Goal: Task Accomplishment & Management: Complete application form

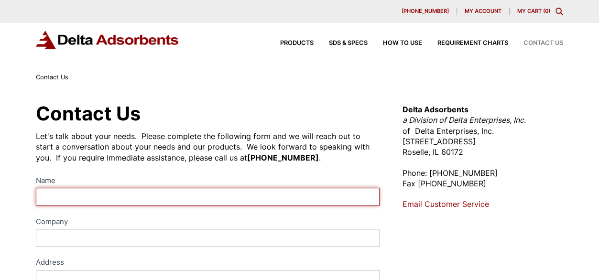
click at [261, 198] on input "Name" at bounding box center [208, 197] width 344 height 18
type input "[PERSON_NAME]"
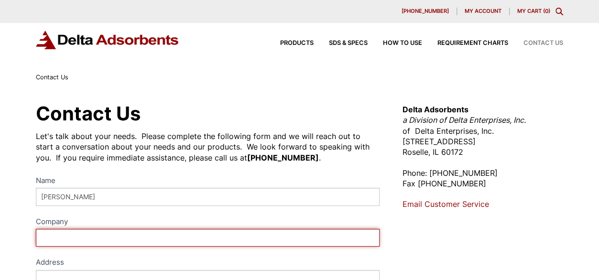
type input "[PERSON_NAME][EMAIL_ADDRESS][DOMAIN_NAME]"
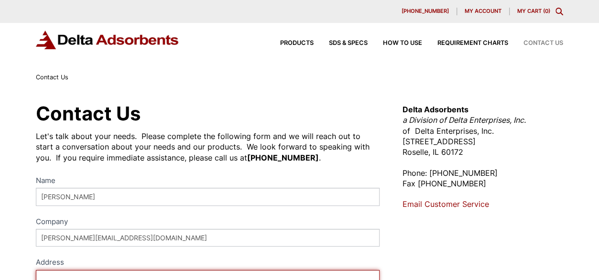
type input "[STREET_ADDRESS]"
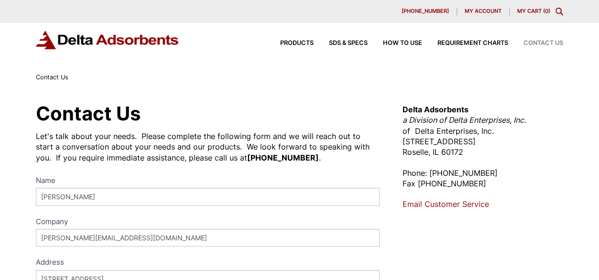
type input "[GEOGRAPHIC_DATA]"
type input "CA"
type input "94124"
select select "[GEOGRAPHIC_DATA]"
type input "4092310023"
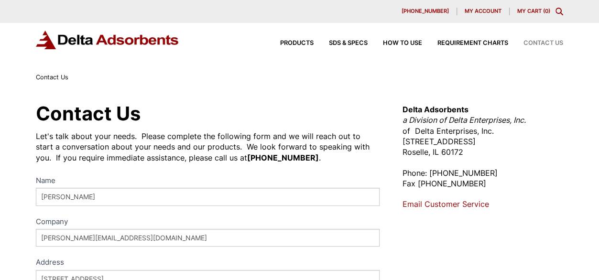
type input "[EMAIL_ADDRESS][DOMAIN_NAME]"
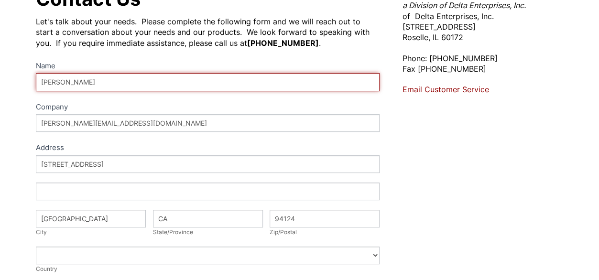
scroll to position [116, 0]
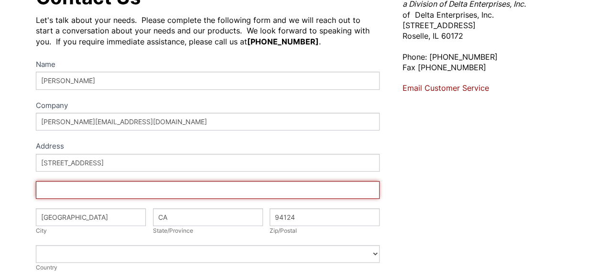
click at [107, 186] on input "Address" at bounding box center [208, 190] width 344 height 18
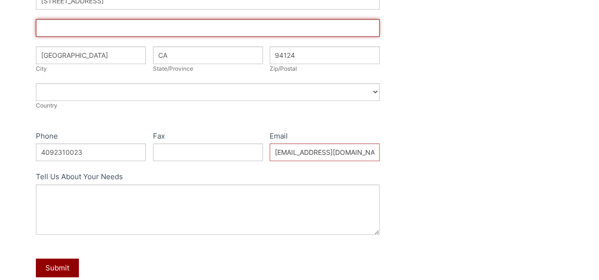
scroll to position [279, 0]
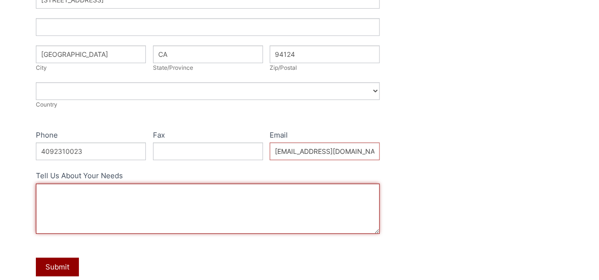
click at [133, 204] on textarea "Tell Us About Your Needs" at bounding box center [208, 209] width 344 height 50
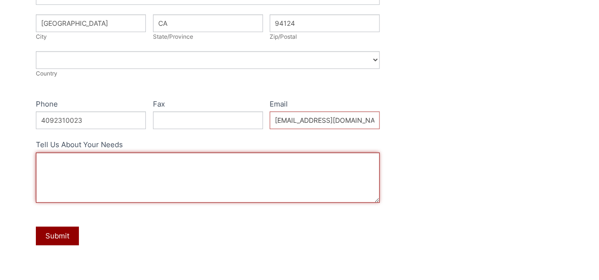
scroll to position [311, 0]
paste textarea "Good day, I’d like to forward a document with the project requirements. Can you…"
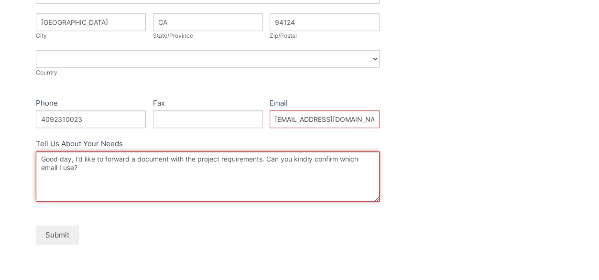
type textarea "Good day, I’d like to forward a document with the project requirements. Can you…"
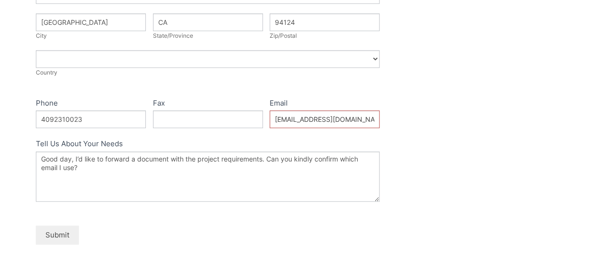
click at [74, 228] on button "Submit" at bounding box center [57, 235] width 43 height 19
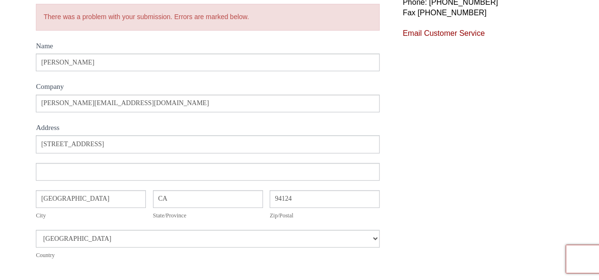
scroll to position [175, 0]
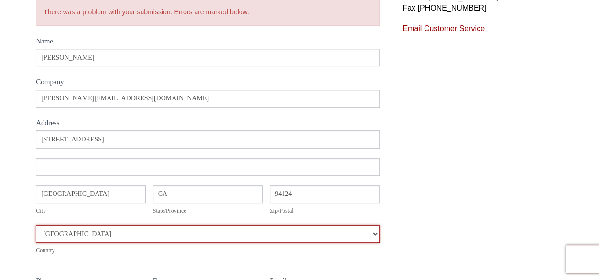
click at [228, 239] on select "[GEOGRAPHIC_DATA] [GEOGRAPHIC_DATA] [GEOGRAPHIC_DATA] [GEOGRAPHIC_DATA] [US_STA…" at bounding box center [208, 234] width 344 height 18
click at [36, 225] on select "[GEOGRAPHIC_DATA] [GEOGRAPHIC_DATA] [GEOGRAPHIC_DATA] [GEOGRAPHIC_DATA] [US_STA…" at bounding box center [208, 234] width 344 height 18
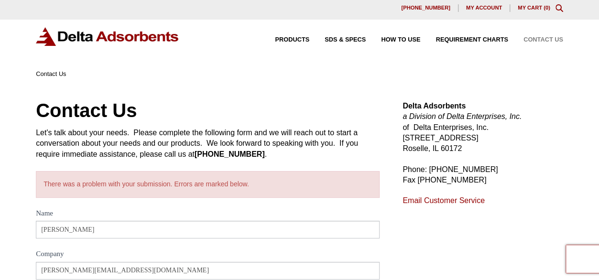
scroll to position [0, 0]
